Goal: Task Accomplishment & Management: Manage account settings

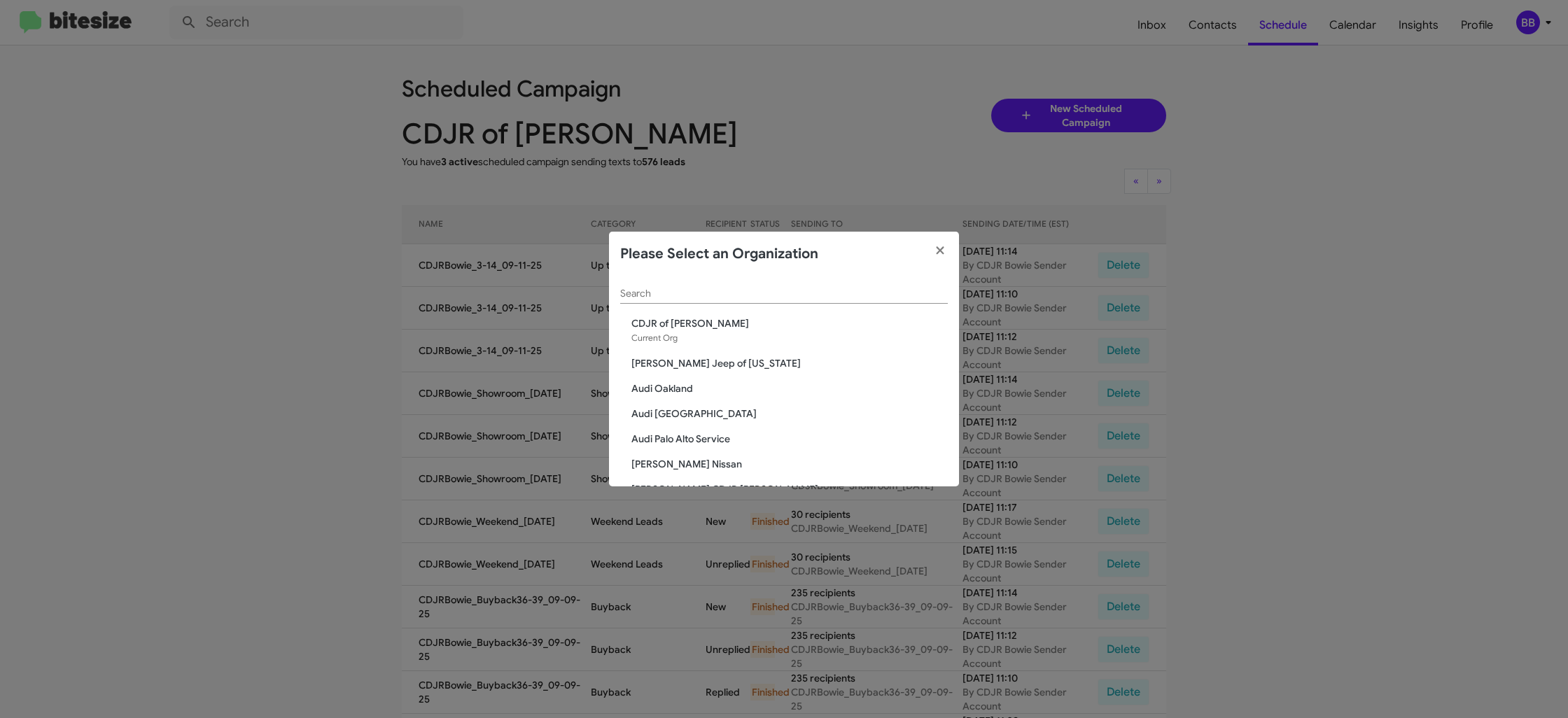
drag, startPoint x: 611, startPoint y: 301, endPoint x: 638, endPoint y: 296, distance: 27.5
click at [622, 298] on div "Search CDJR of Bowie Current Org [PERSON_NAME] Jeep of [US_STATE] Audi [GEOGRAP…" at bounding box center [784, 381] width 350 height 210
click at [638, 296] on input "Search" at bounding box center [783, 294] width 327 height 11
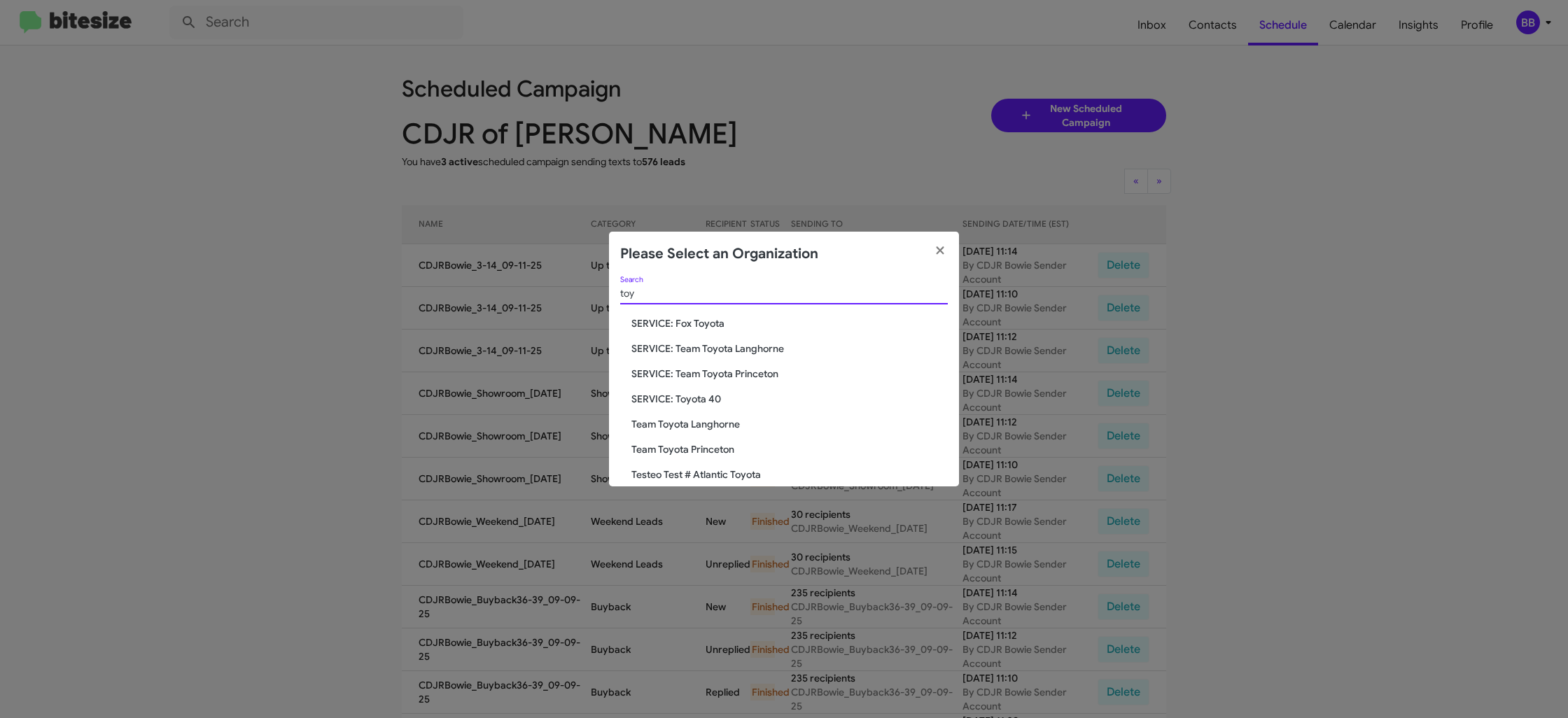
type input "toy"
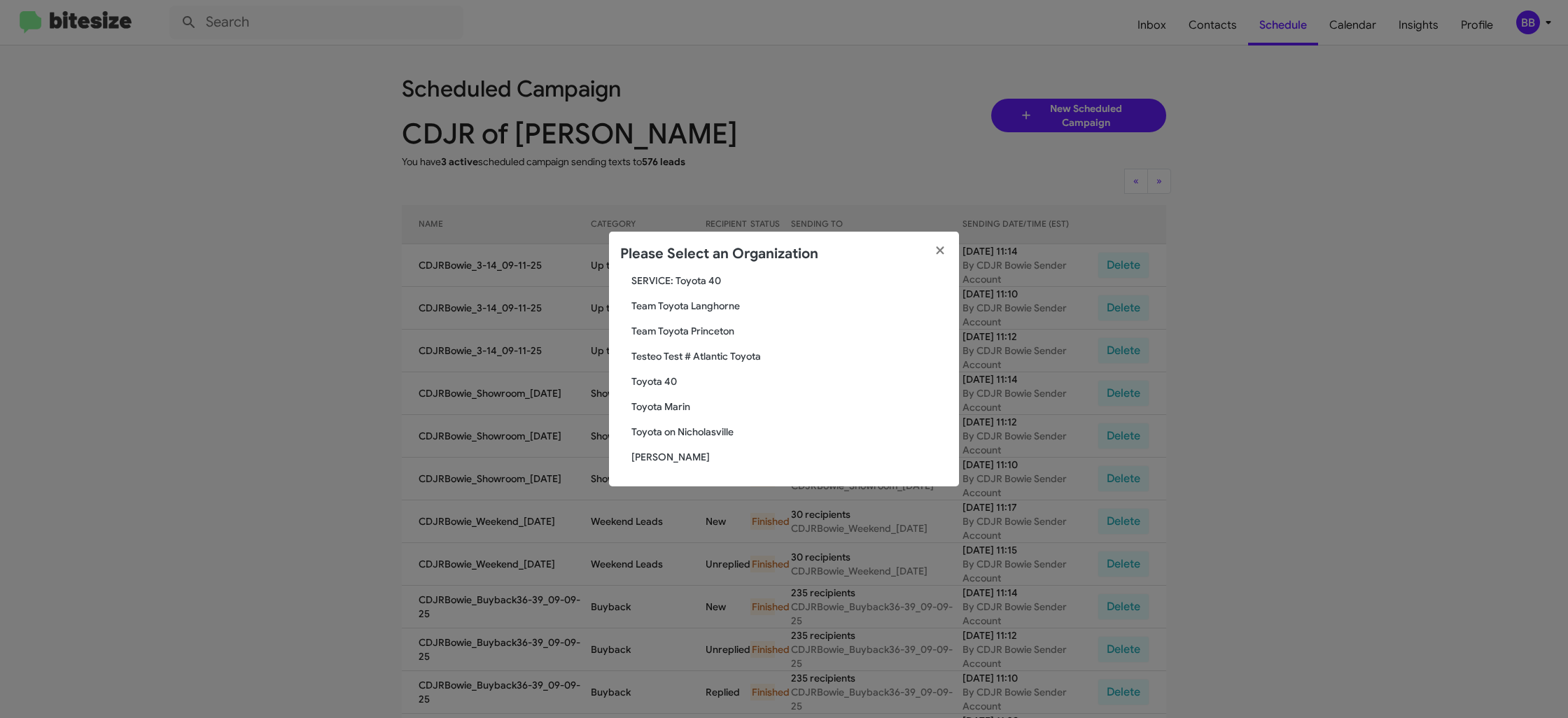
click at [666, 377] on span "Toyota 40" at bounding box center [789, 382] width 316 height 14
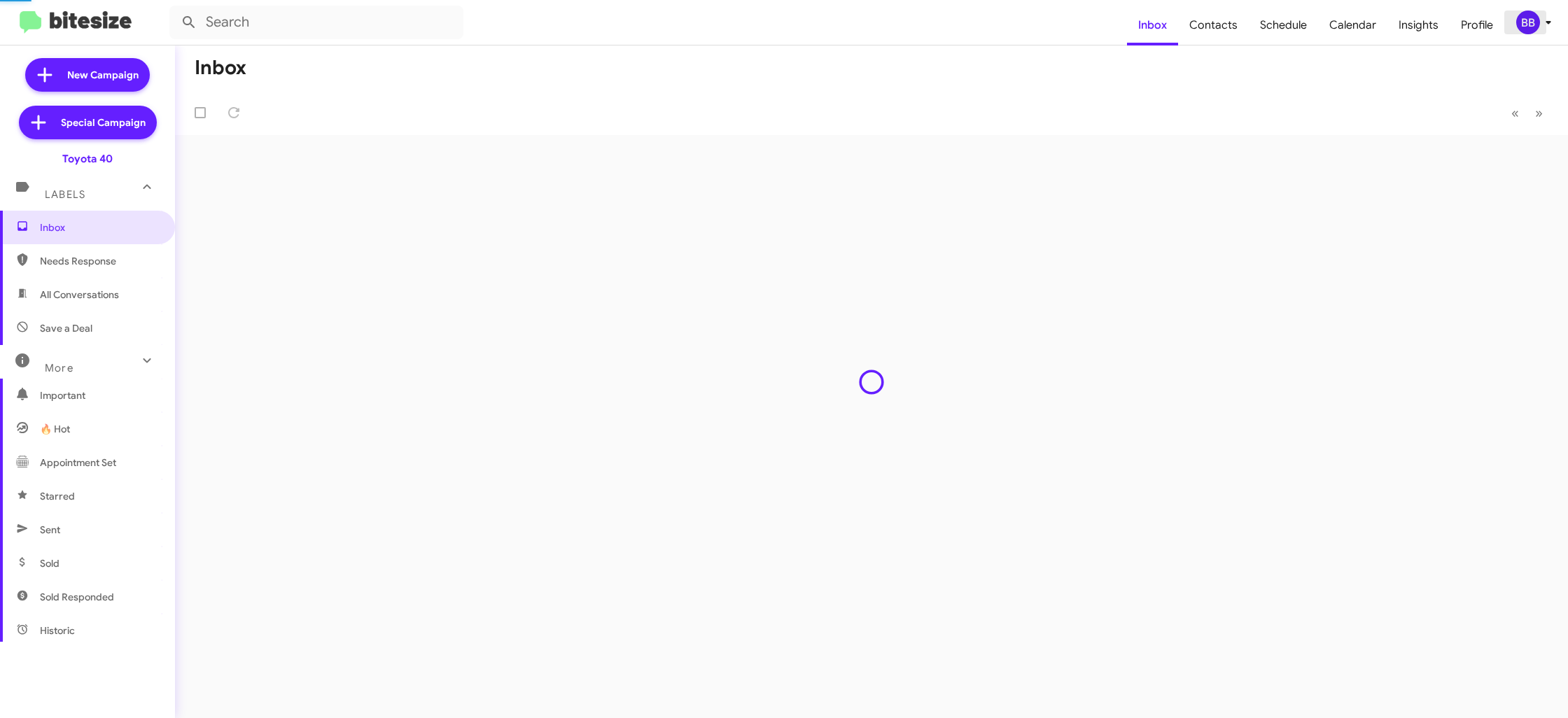
click at [1531, 32] on div "BB" at bounding box center [1527, 23] width 23 height 23
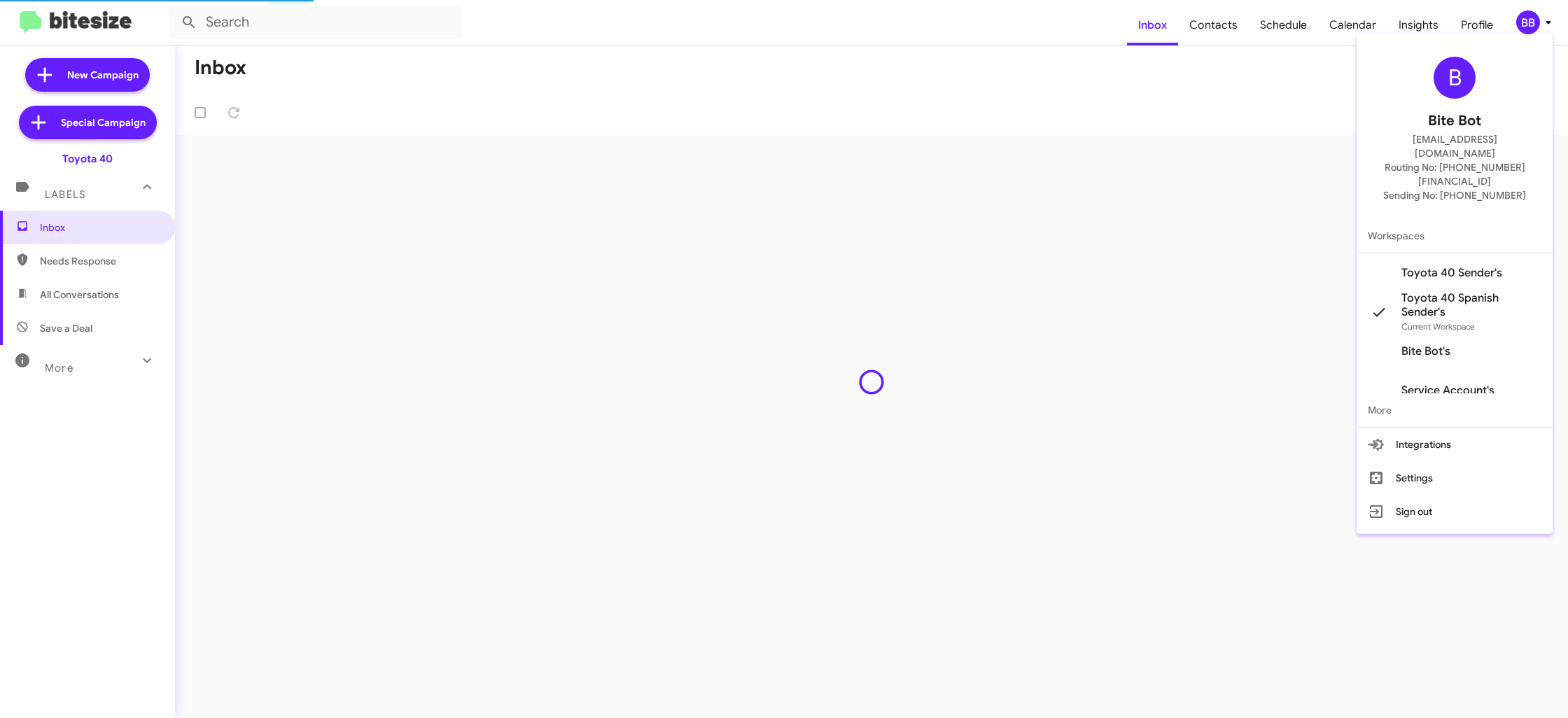
click at [1481, 266] on span "Toyota 40 Sender's" at bounding box center [1452, 273] width 101 height 14
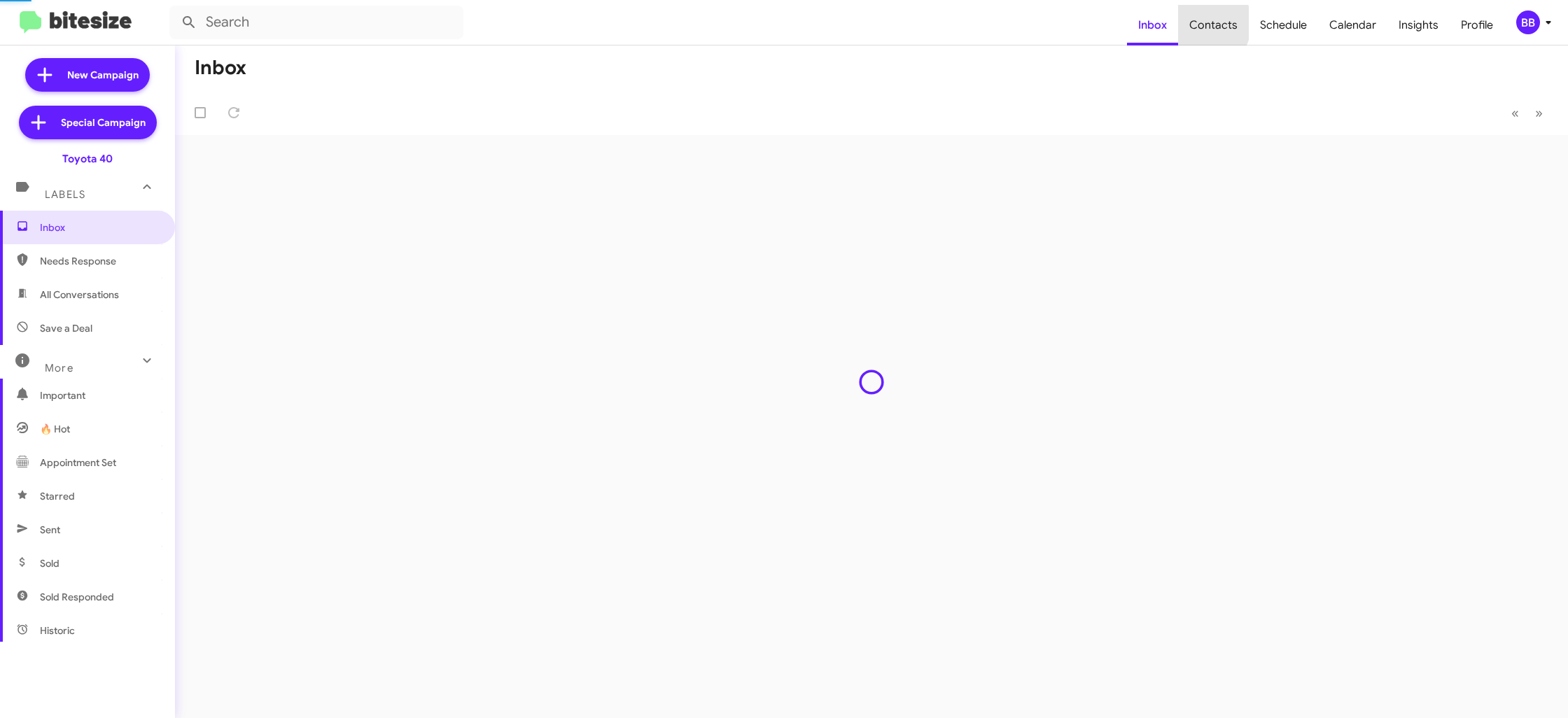
click at [1203, 23] on span "Contacts" at bounding box center [1213, 24] width 70 height 41
click at [1202, 23] on span "Contacts" at bounding box center [1213, 24] width 70 height 41
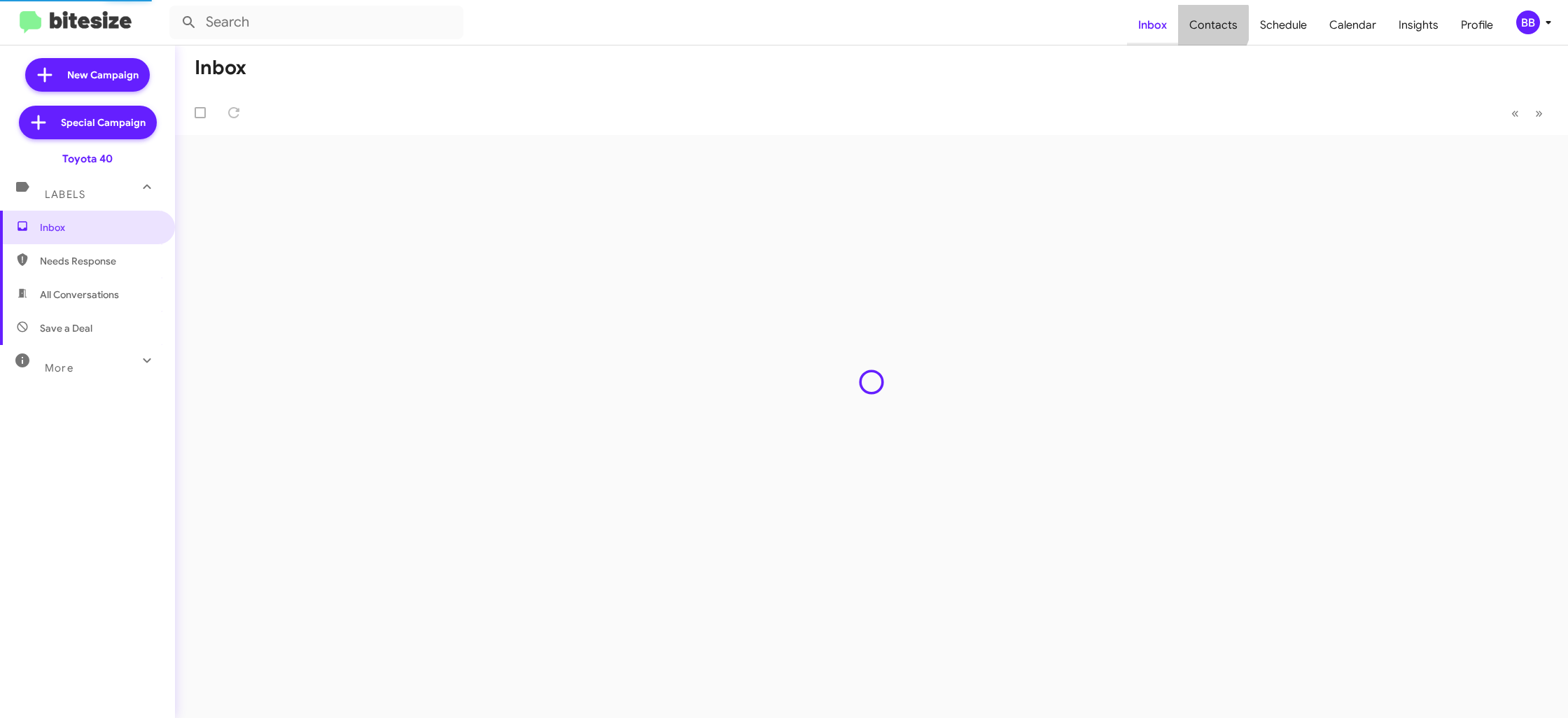
type input "in:groups"
